Goal: Check status: Check status

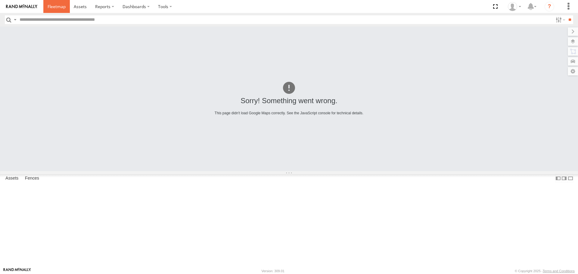
drag, startPoint x: 55, startPoint y: 12, endPoint x: 53, endPoint y: 9, distance: 3.2
click at [55, 12] on link at bounding box center [56, 6] width 27 height 13
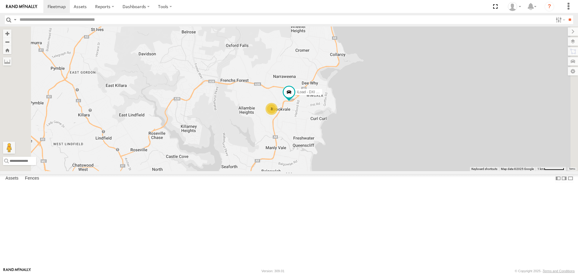
drag, startPoint x: 378, startPoint y: 191, endPoint x: 378, endPoint y: 105, distance: 85.8
click at [378, 105] on div "3 [PERSON_NAME] - EJV 51D iLoad - DXI 65K" at bounding box center [289, 99] width 578 height 145
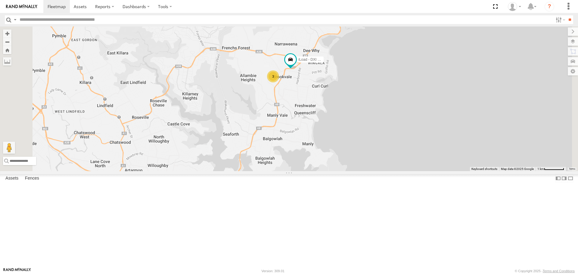
drag, startPoint x: 356, startPoint y: 183, endPoint x: 359, endPoint y: 148, distance: 35.3
click at [359, 148] on div "3 [PERSON_NAME] - EJV 51D iLoad - DXI 65K" at bounding box center [289, 99] width 578 height 145
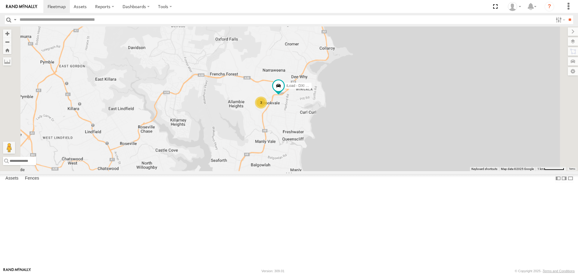
drag, startPoint x: 338, startPoint y: 92, endPoint x: 338, endPoint y: 138, distance: 45.8
click at [338, 138] on div "[PERSON_NAME] - EJV 51D iLoad - DXI 65K 3" at bounding box center [289, 99] width 578 height 145
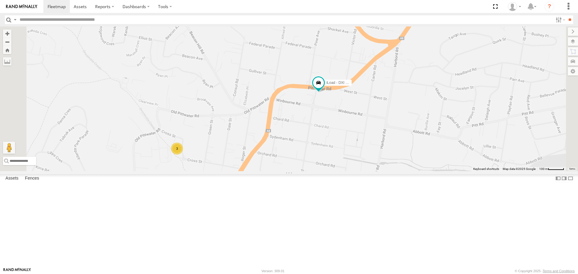
drag, startPoint x: 392, startPoint y: 148, endPoint x: 397, endPoint y: 120, distance: 27.5
click at [398, 119] on div "[PERSON_NAME] - EJV 51D iLoad - DXI 65K 3" at bounding box center [289, 99] width 578 height 145
